Goal: Navigation & Orientation: Find specific page/section

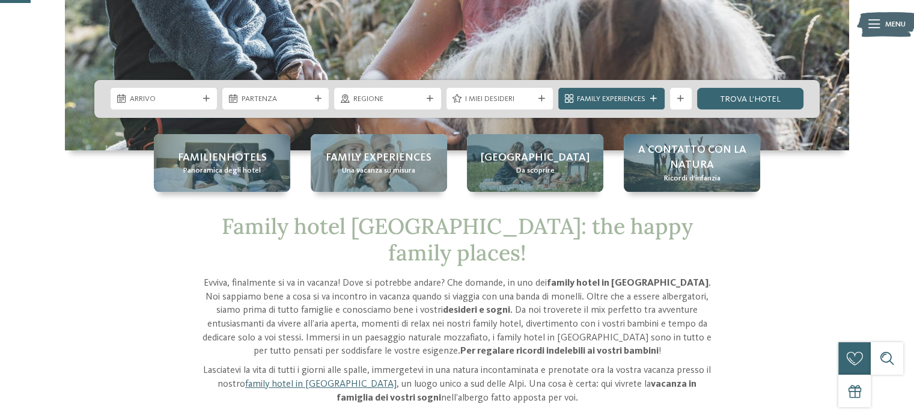
scroll to position [240, 0]
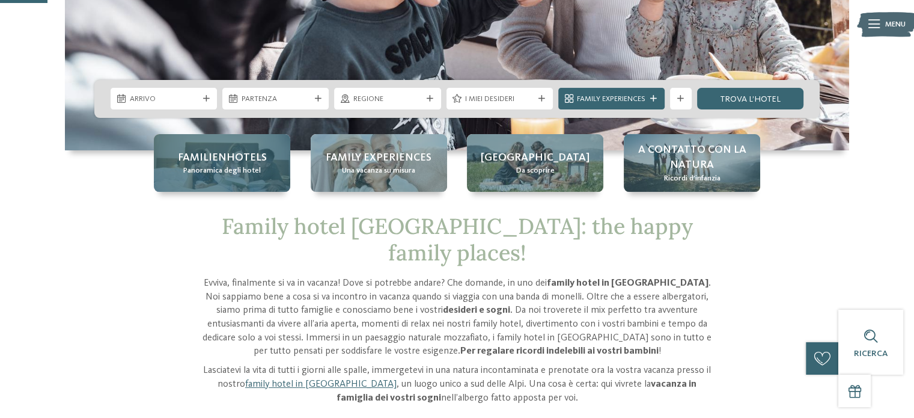
click at [242, 153] on span "Familienhotels" at bounding box center [222, 157] width 89 height 15
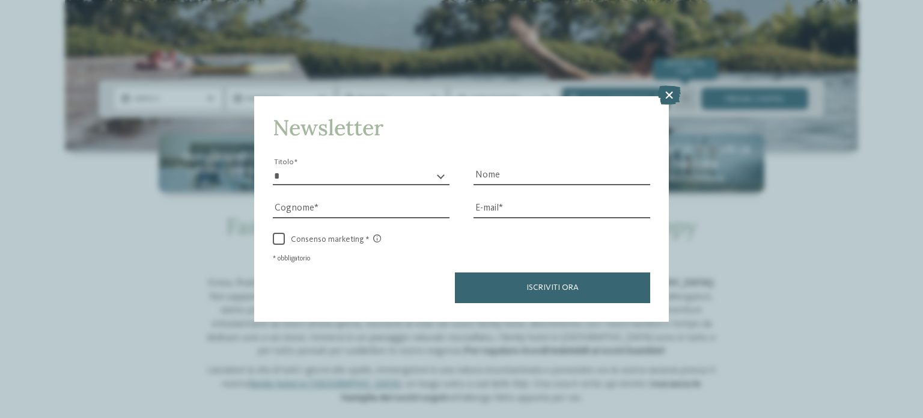
click at [674, 97] on icon at bounding box center [668, 94] width 23 height 19
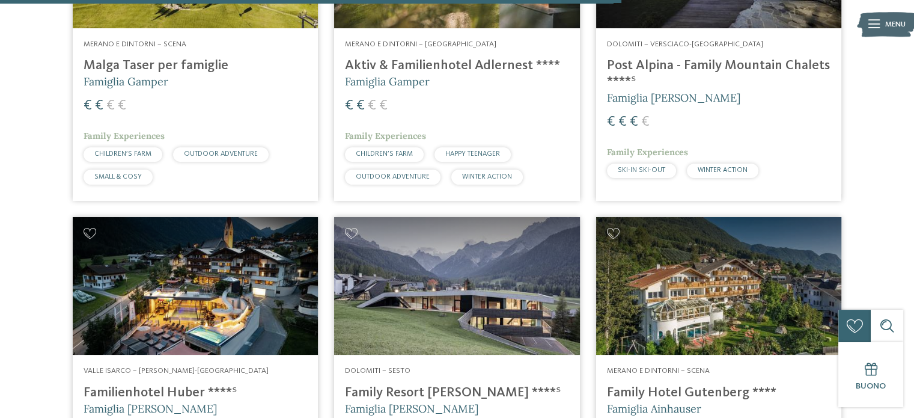
scroll to position [2704, 0]
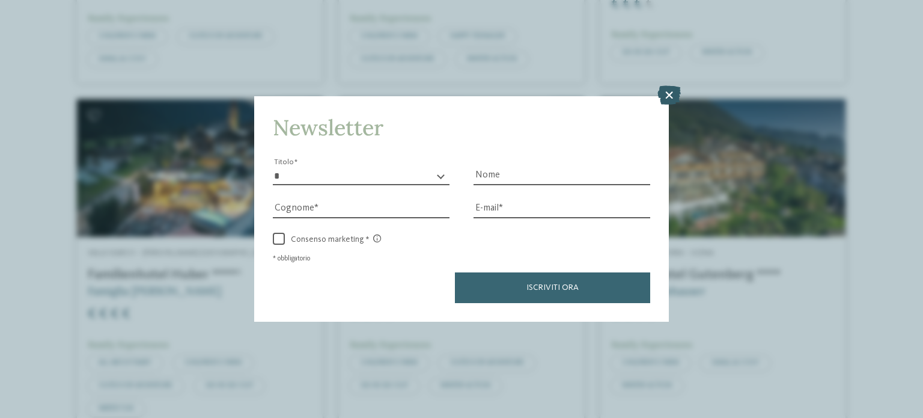
click at [668, 100] on icon at bounding box center [668, 94] width 23 height 19
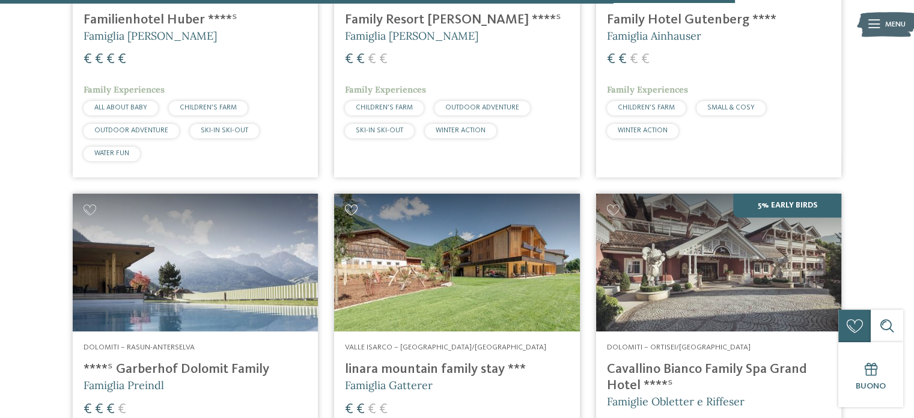
scroll to position [2944, 0]
